Goal: Complete application form

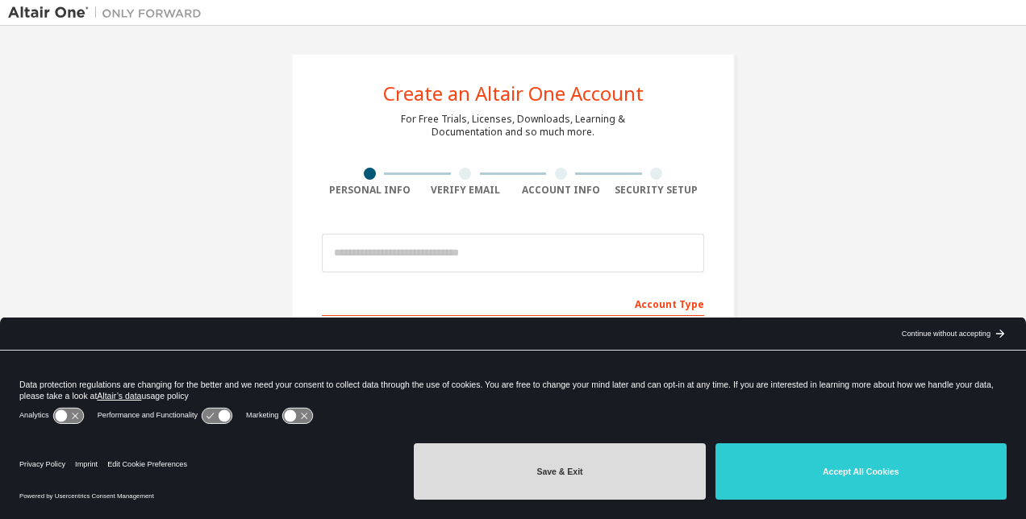
click at [574, 474] on button "Save & Exit" at bounding box center [559, 471] width 291 height 56
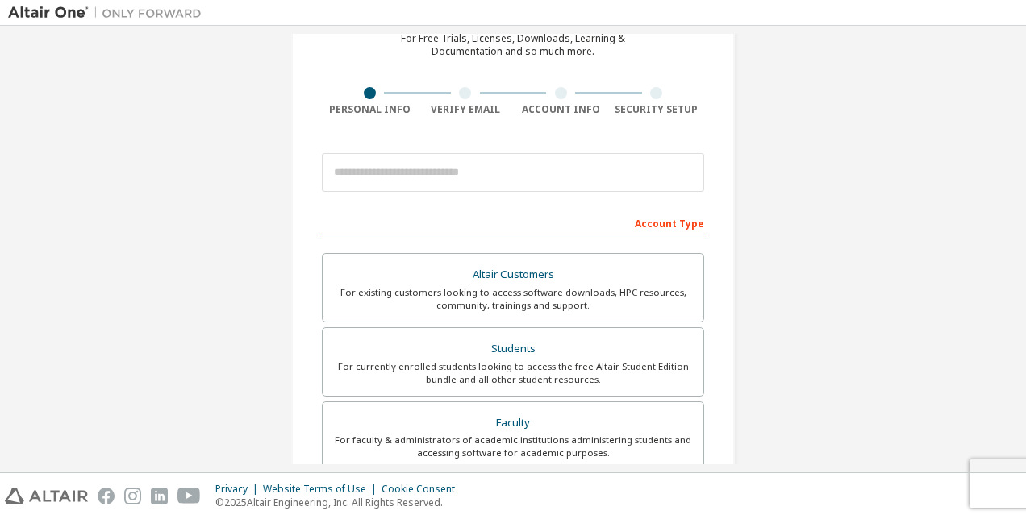
scroll to position [161, 0]
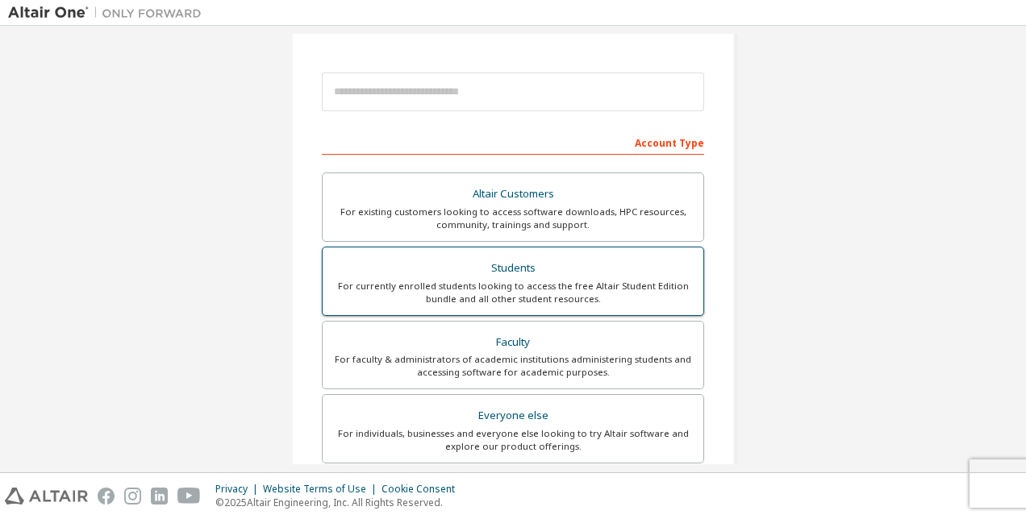
click at [550, 287] on div "For currently enrolled students looking to access the free Altair Student Editi…" at bounding box center [512, 293] width 361 height 26
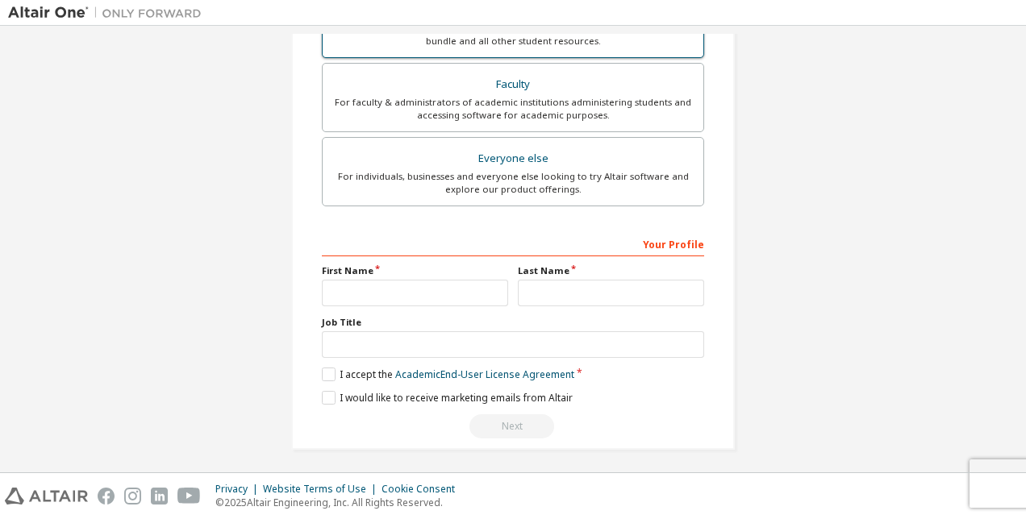
scroll to position [461, 0]
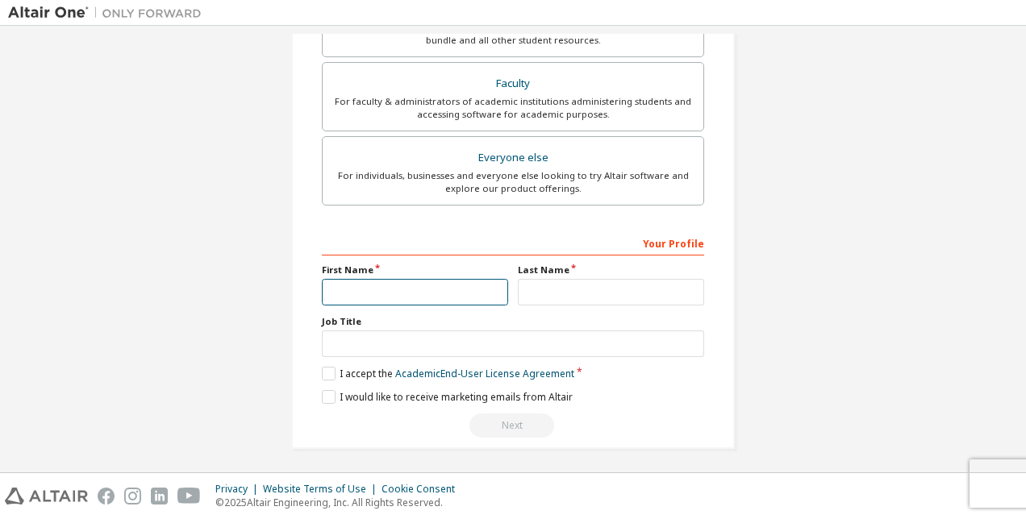
click at [484, 297] on input "text" at bounding box center [415, 292] width 186 height 27
type input "*********"
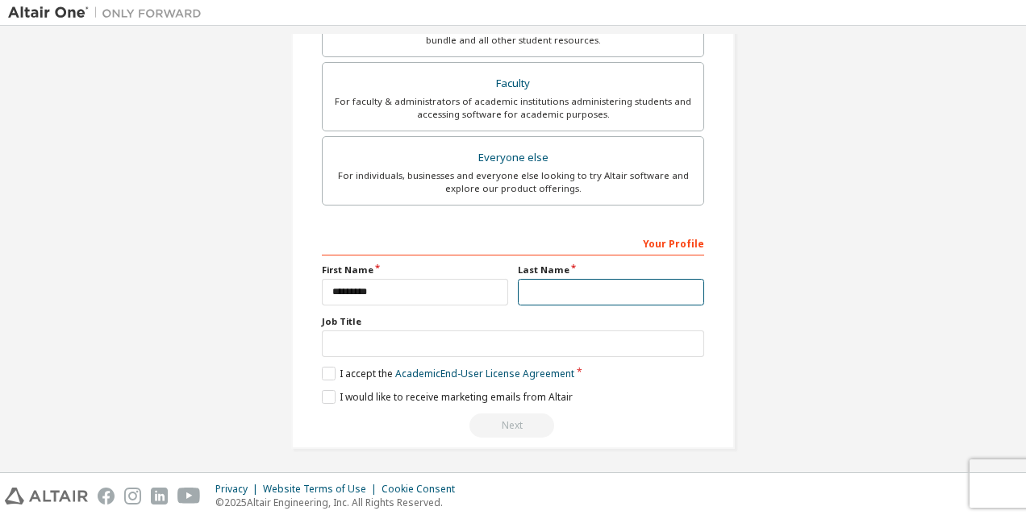
click at [518, 289] on input "text" at bounding box center [611, 292] width 186 height 27
type input "*******"
click at [322, 368] on label "I accept the Academic End-User License Agreement" at bounding box center [448, 374] width 252 height 14
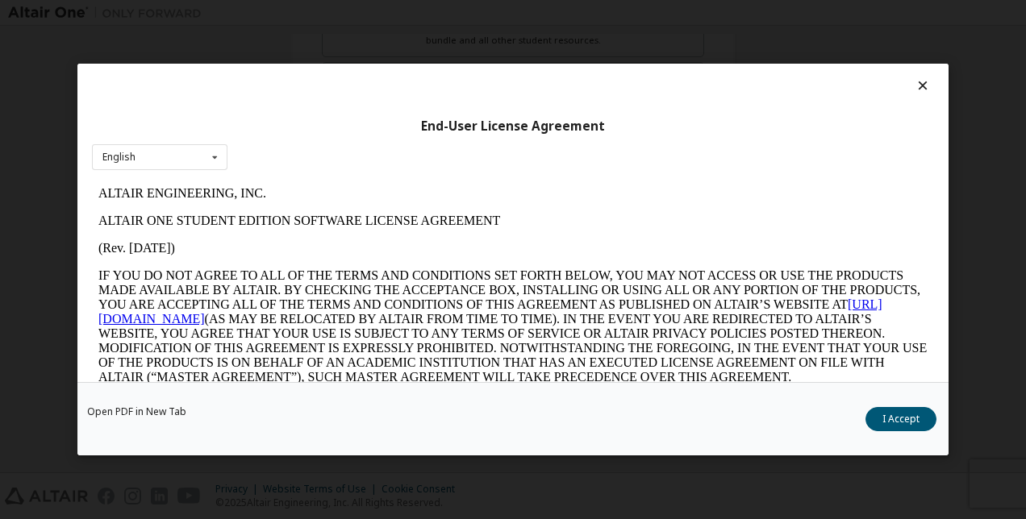
scroll to position [0, 0]
click at [883, 412] on button "I Accept" at bounding box center [900, 419] width 71 height 24
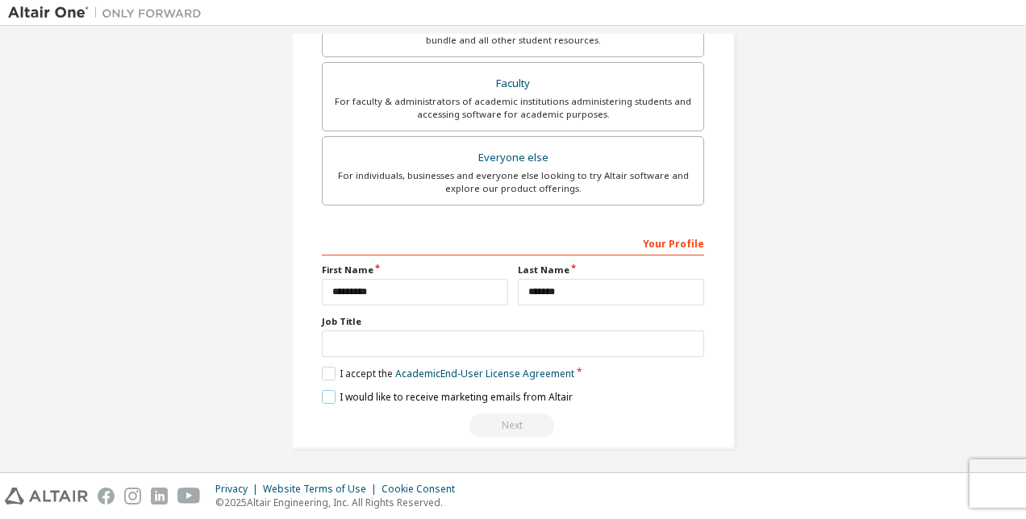
click at [327, 391] on label "I would like to receive marketing emails from Altair" at bounding box center [447, 397] width 251 height 14
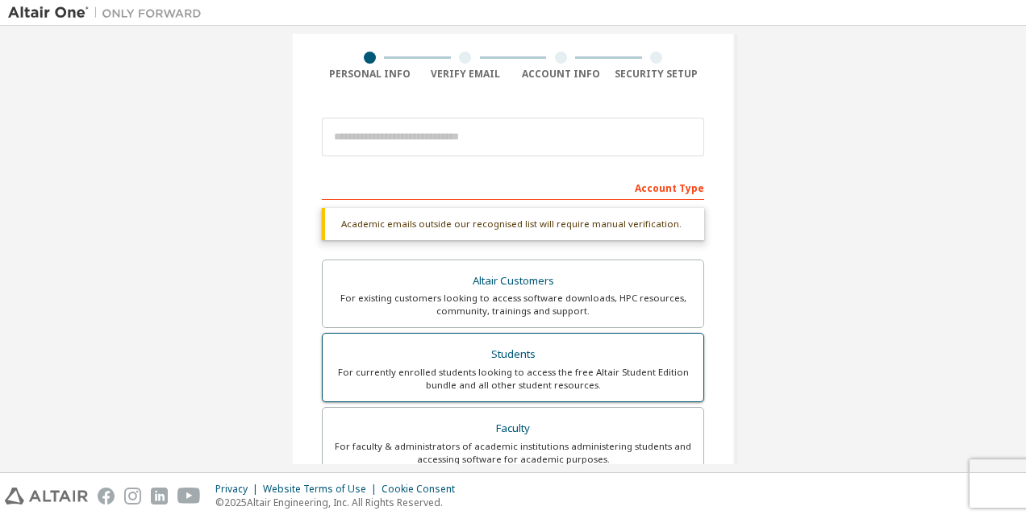
scroll to position [111, 0]
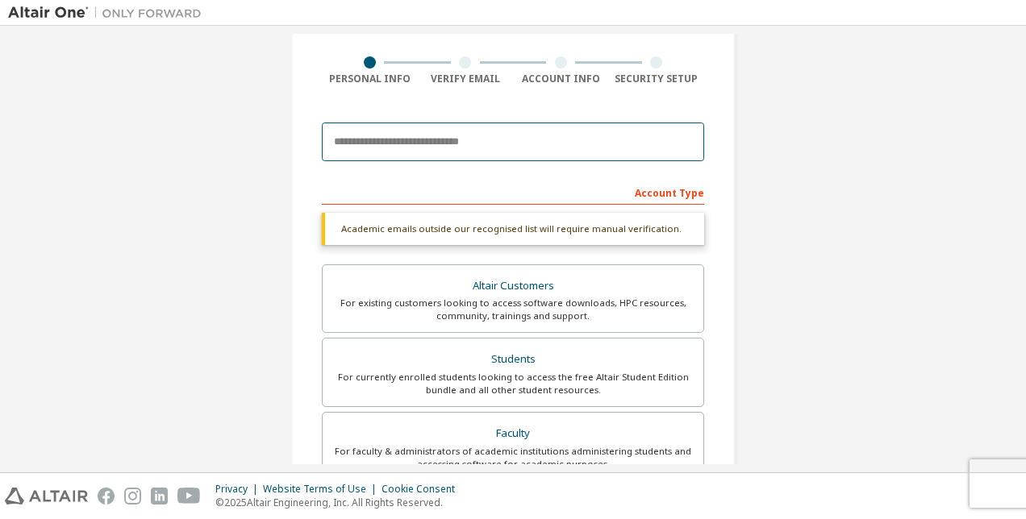
click at [535, 139] on input "email" at bounding box center [513, 142] width 382 height 39
